Goal: Share content

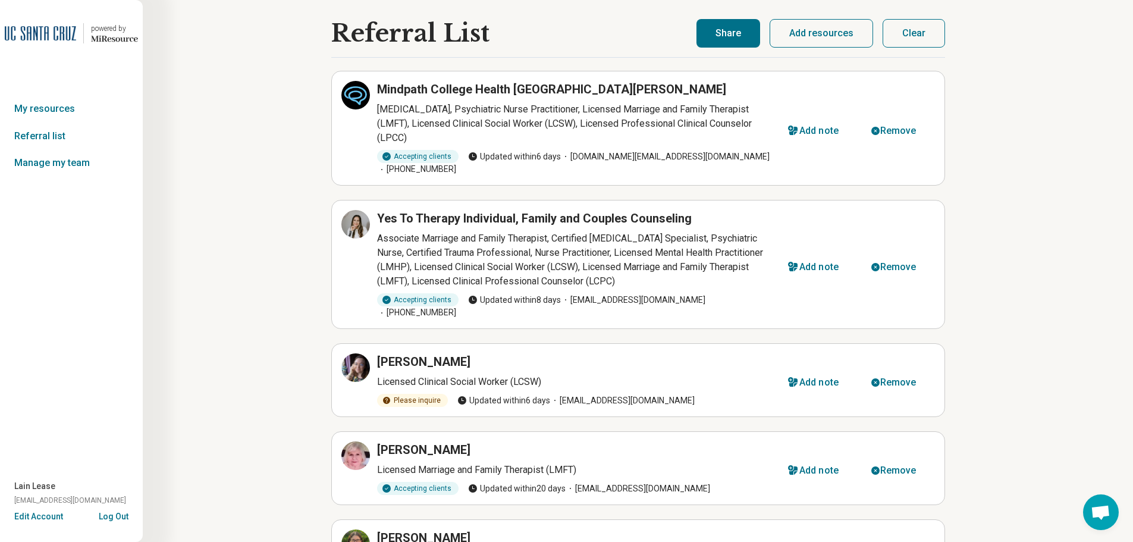
click at [743, 36] on button "Share" at bounding box center [729, 33] width 64 height 29
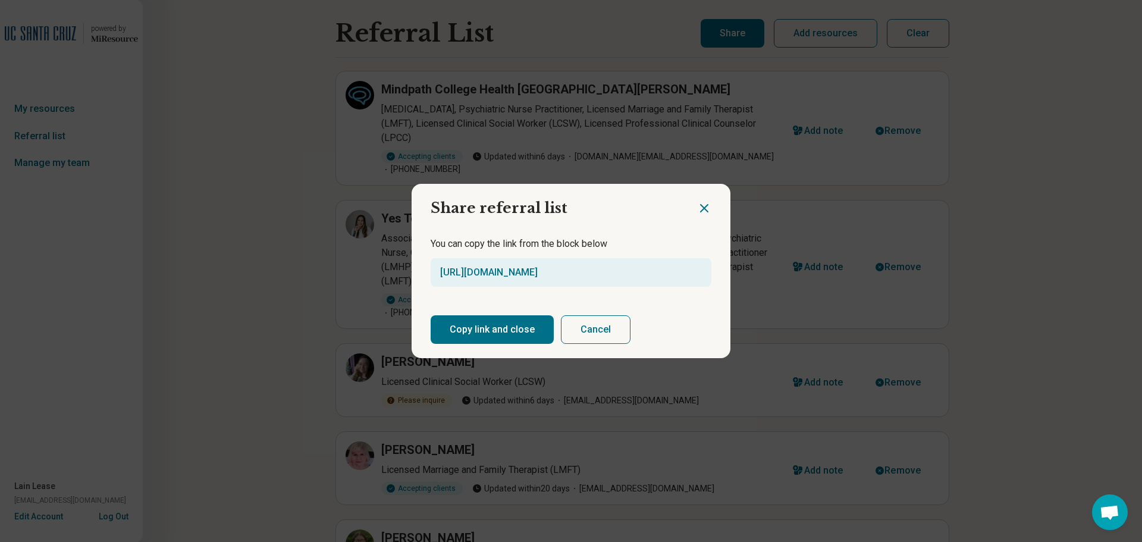
click at [701, 210] on icon "Close dialog" at bounding box center [704, 208] width 14 height 14
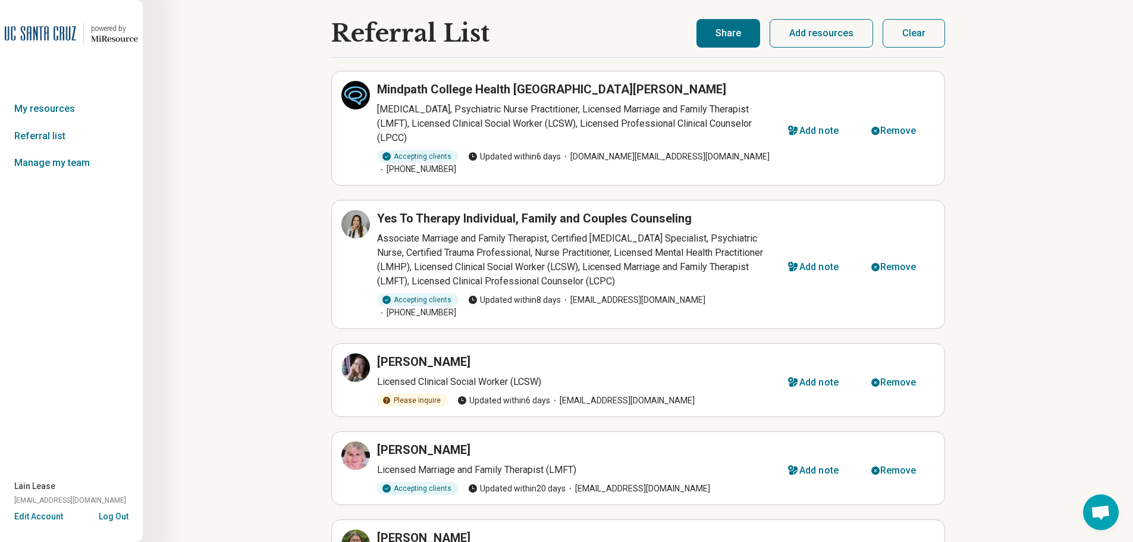
click at [811, 30] on button "Add resources" at bounding box center [822, 33] width 104 height 29
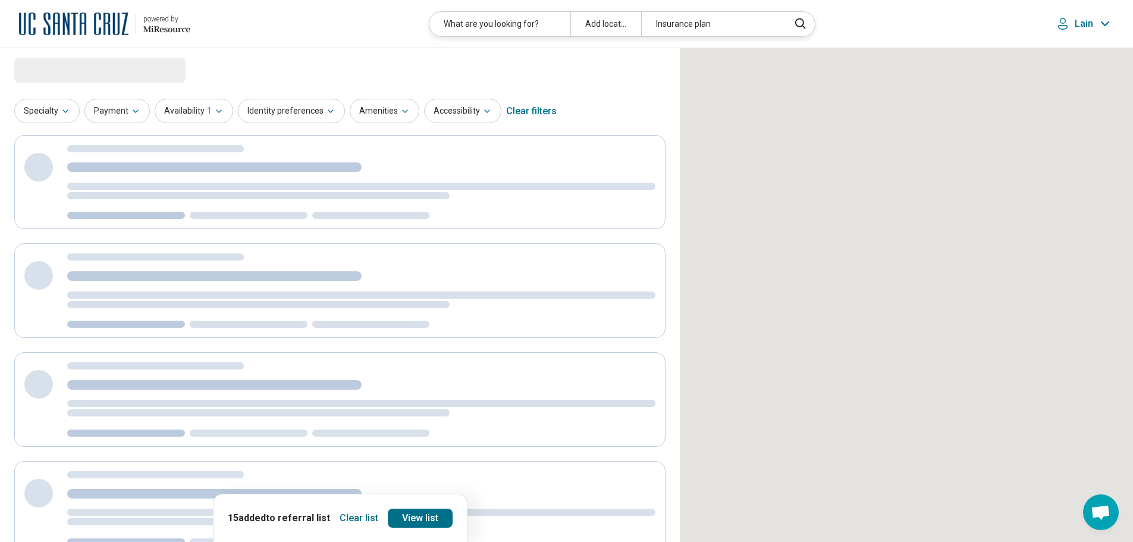
select select "***"
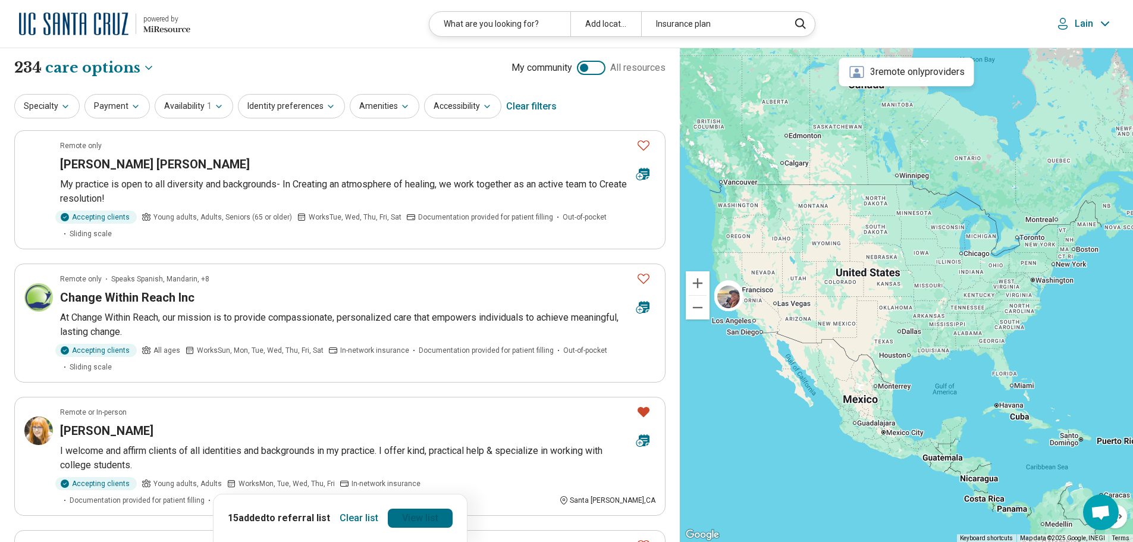
click at [428, 519] on link "View list" at bounding box center [420, 518] width 65 height 19
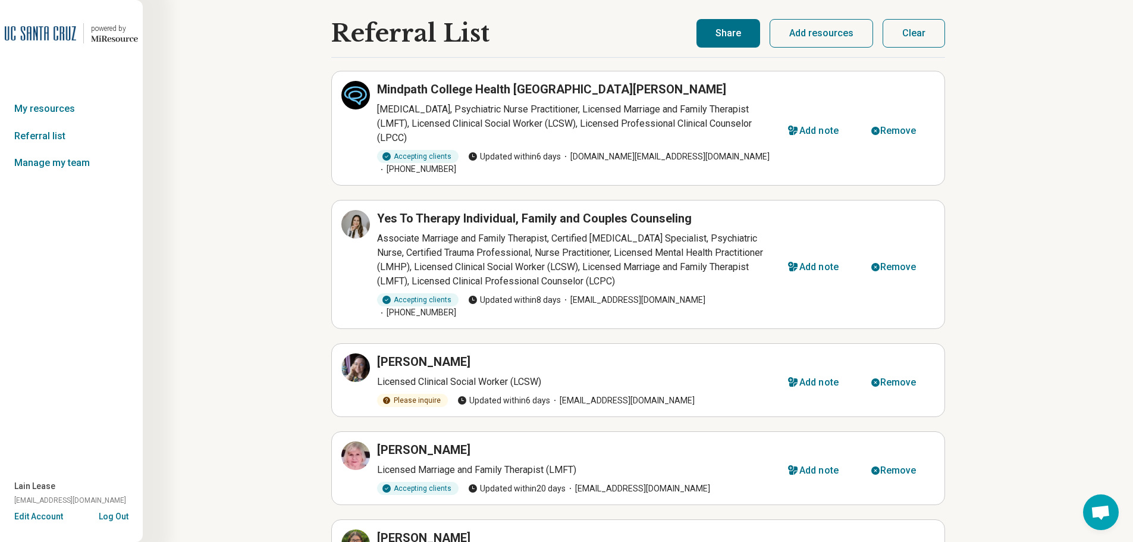
click at [730, 29] on button "Share" at bounding box center [729, 33] width 64 height 29
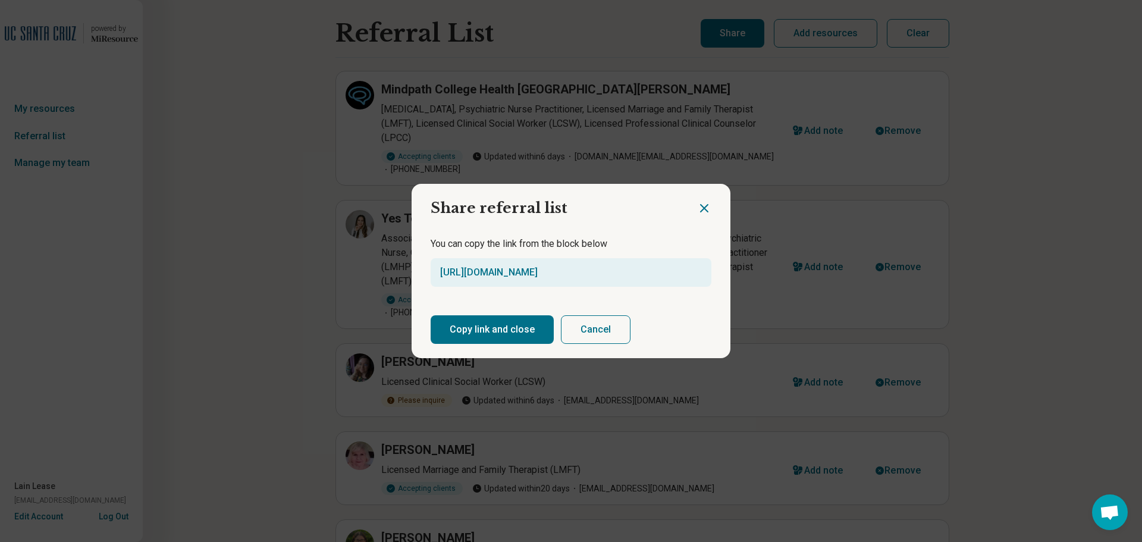
drag, startPoint x: 463, startPoint y: 327, endPoint x: 378, endPoint y: 251, distance: 113.7
click at [462, 328] on button "Copy link and close" at bounding box center [492, 329] width 123 height 29
